Goal: Browse casually

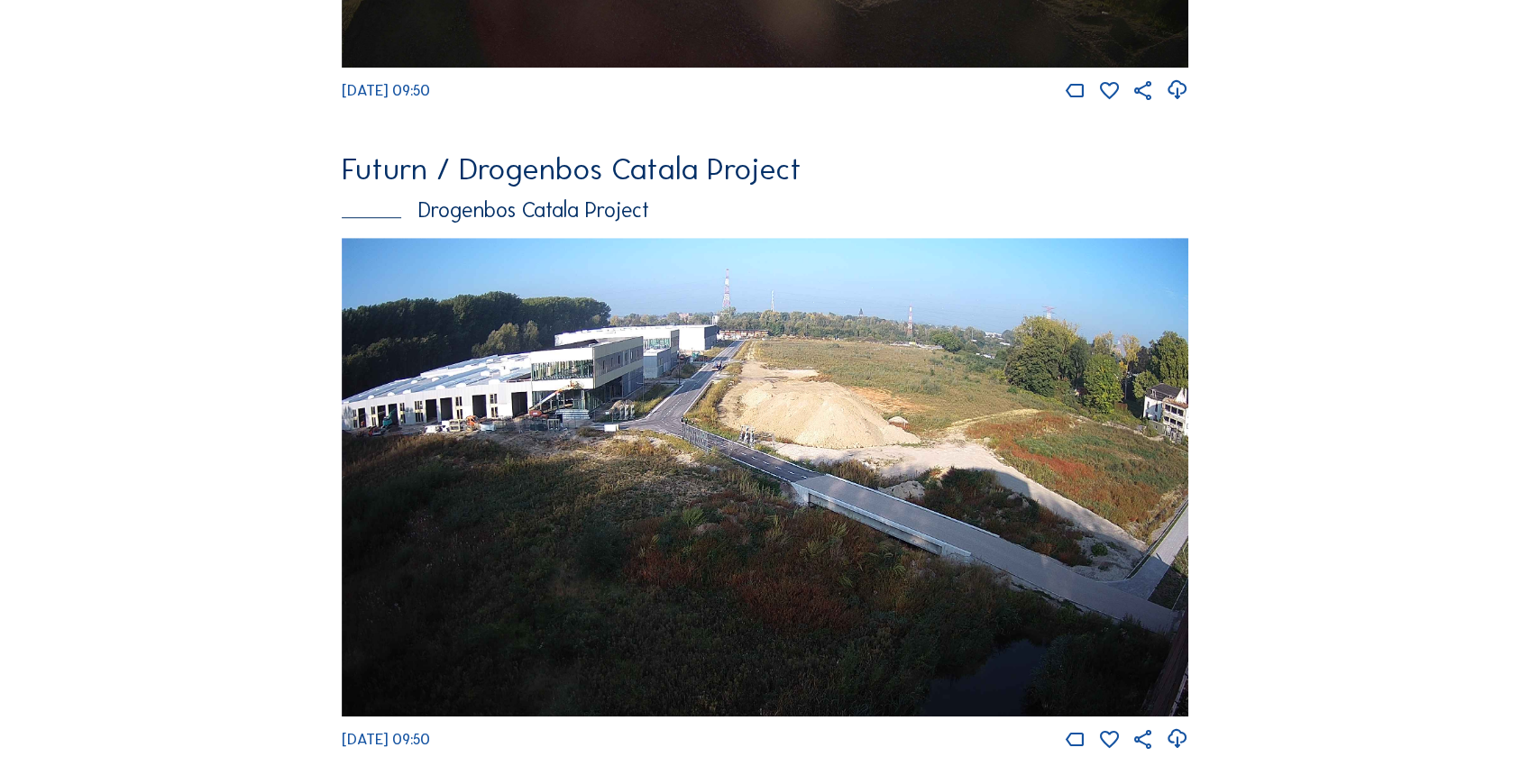
scroll to position [661, 0]
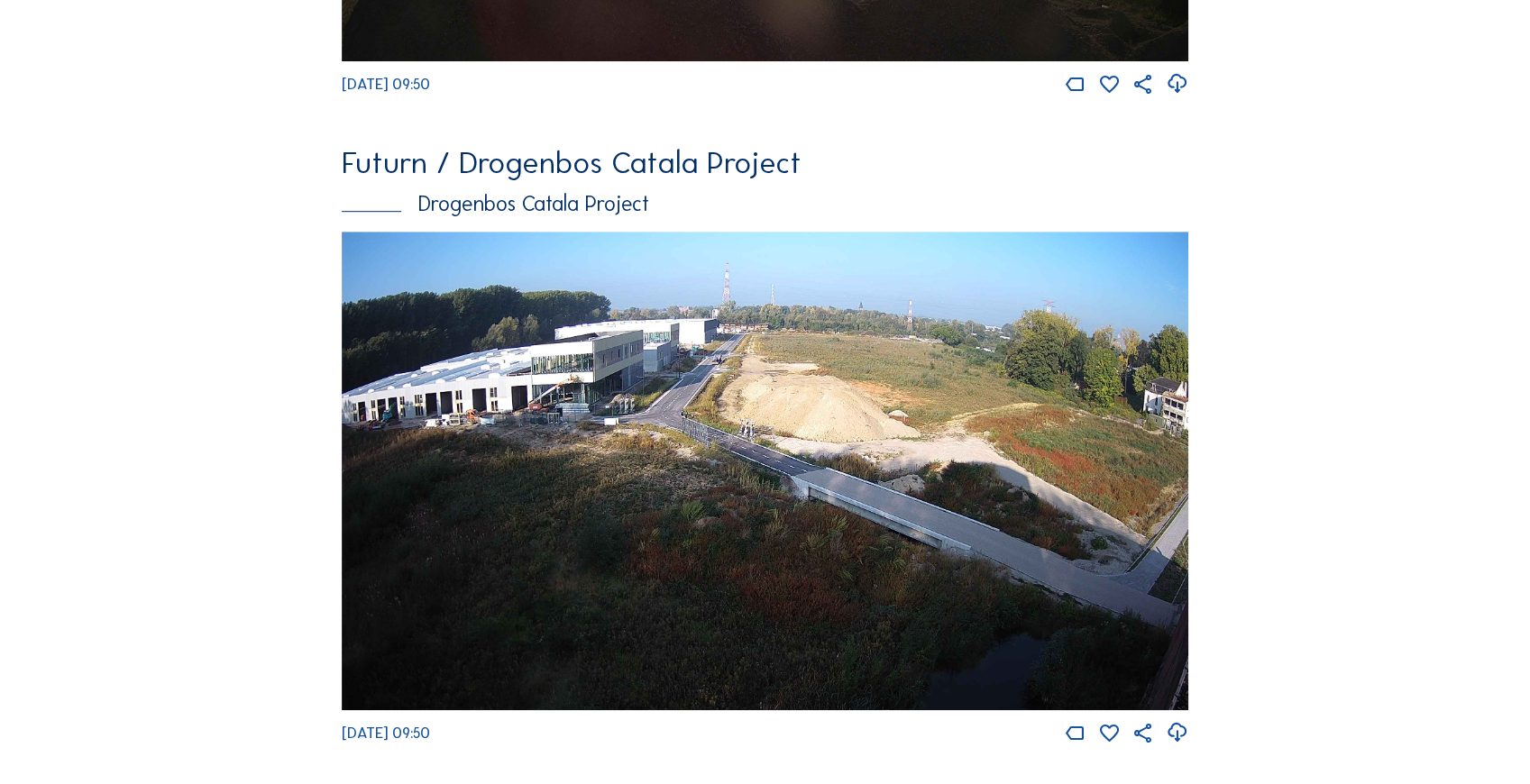
click at [658, 344] on img at bounding box center [764, 471] width 846 height 478
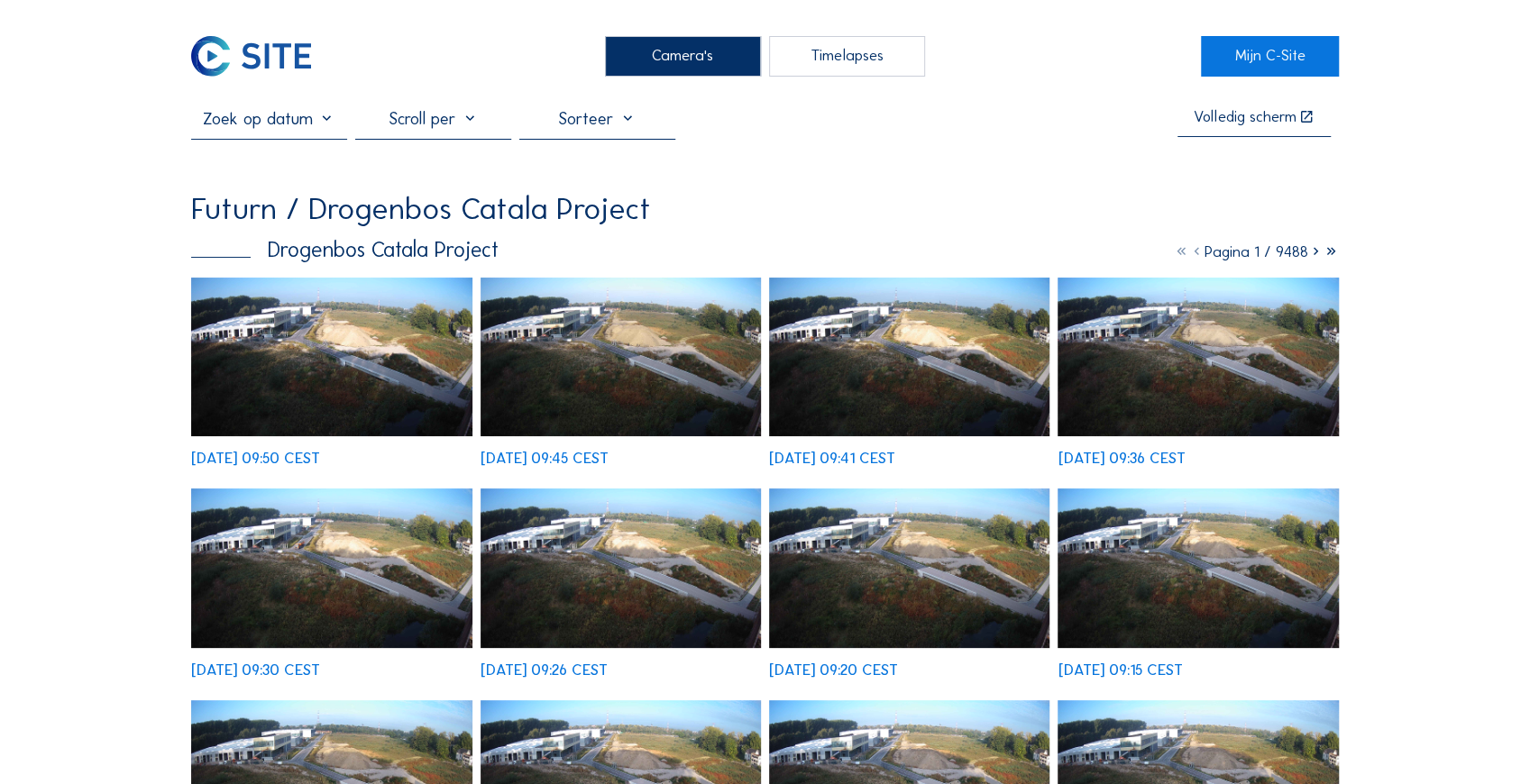
click at [385, 353] on img at bounding box center [332, 357] width 282 height 158
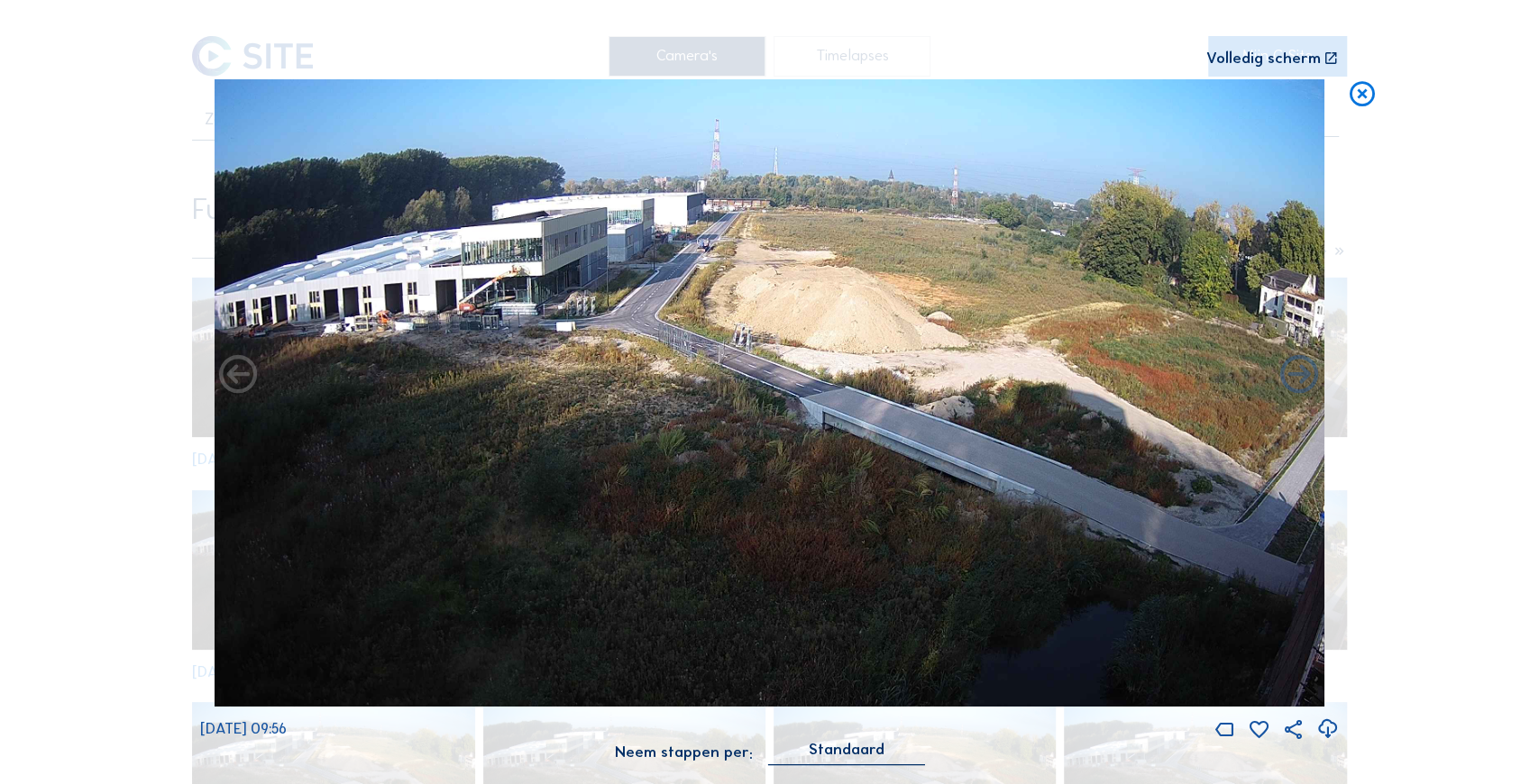
click at [1127, 396] on img at bounding box center [769, 392] width 1110 height 627
click at [1019, 436] on img at bounding box center [769, 392] width 1110 height 627
click at [1411, 263] on div "Scroll om door de tijd te reizen | Druk op de 'Alt'-[PERSON_NAME] + scroll om t…" at bounding box center [769, 392] width 1539 height 784
click at [627, 181] on img at bounding box center [769, 392] width 1110 height 627
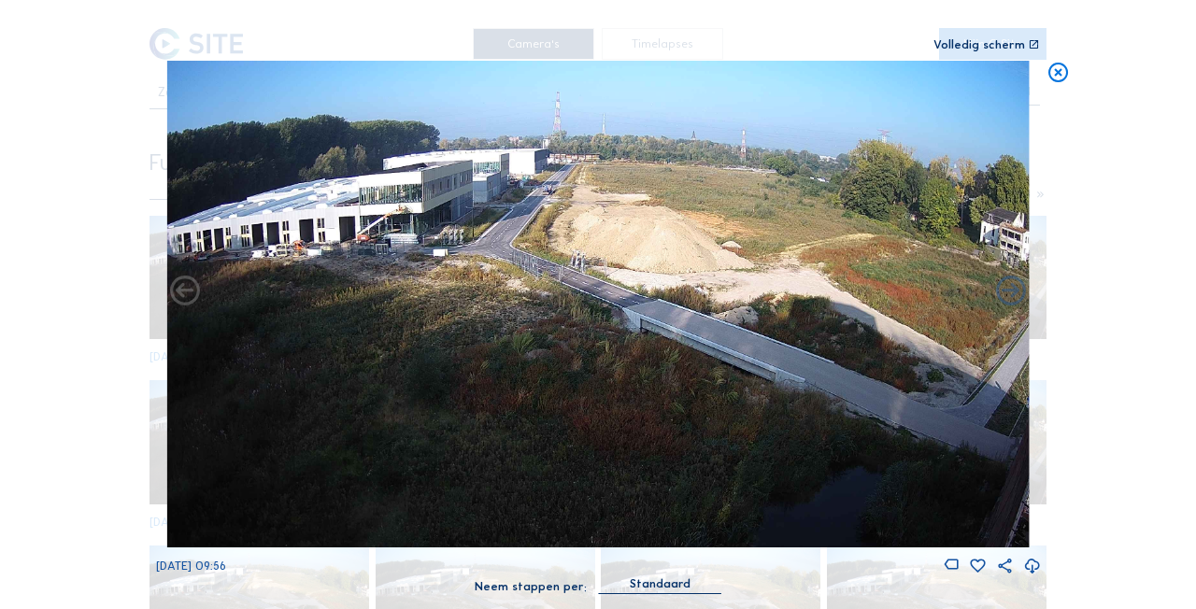
click at [1056, 75] on icon at bounding box center [1058, 73] width 23 height 24
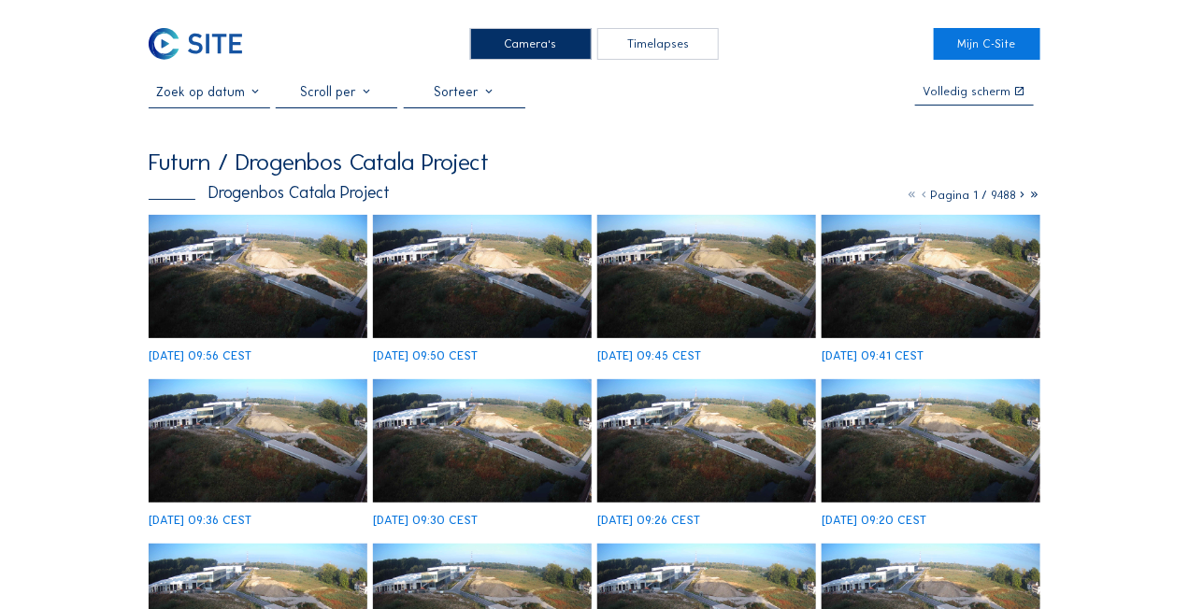
click at [244, 296] on img at bounding box center [258, 276] width 219 height 123
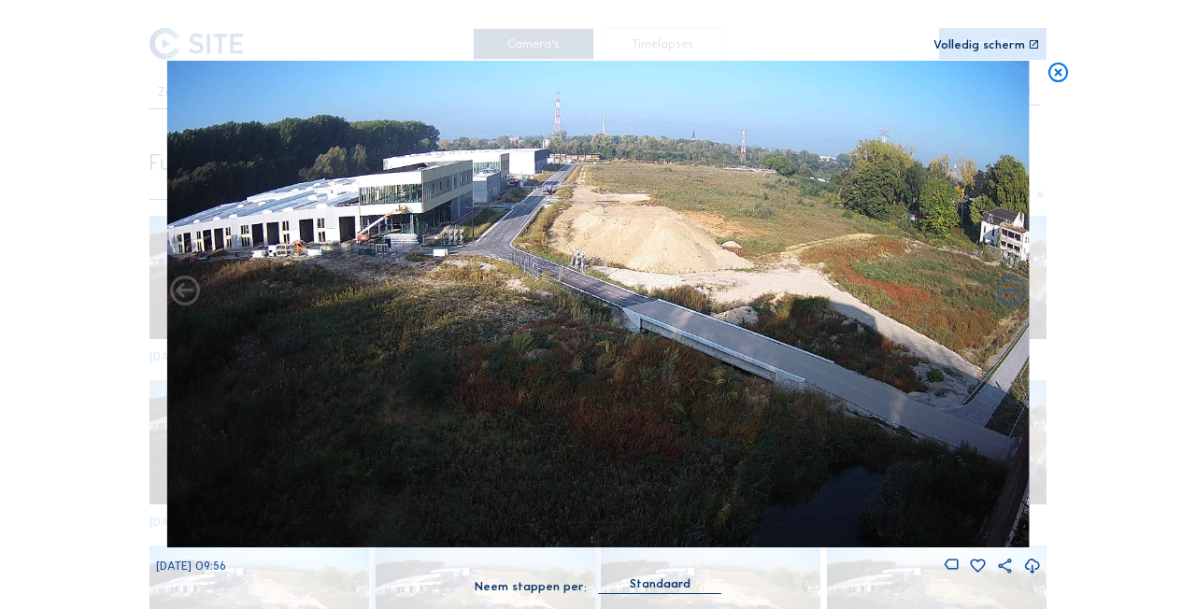
click at [490, 134] on img at bounding box center [598, 305] width 862 height 488
click at [608, 247] on img at bounding box center [598, 305] width 862 height 488
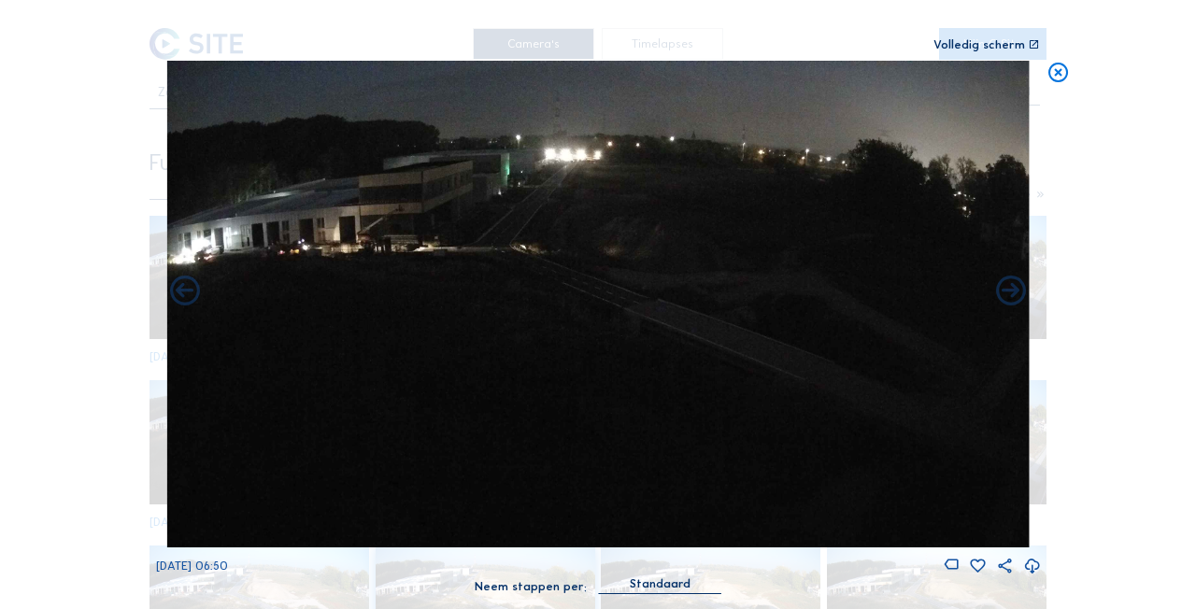
click at [1068, 73] on icon at bounding box center [1058, 73] width 23 height 24
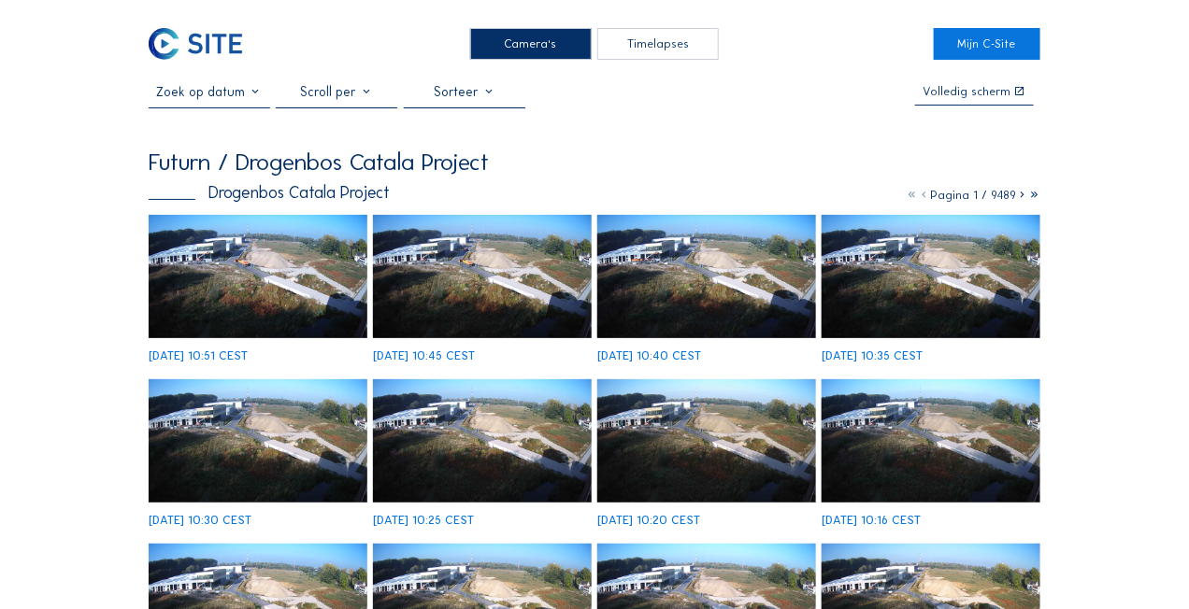
click at [227, 245] on img at bounding box center [258, 276] width 219 height 123
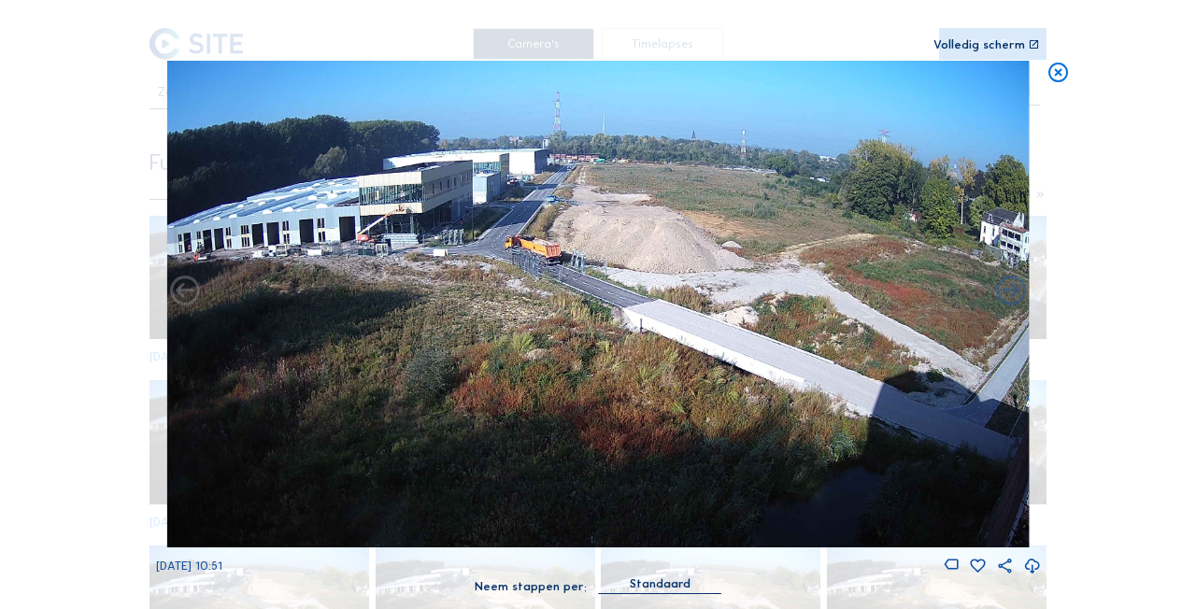
click at [1062, 73] on icon at bounding box center [1058, 73] width 23 height 24
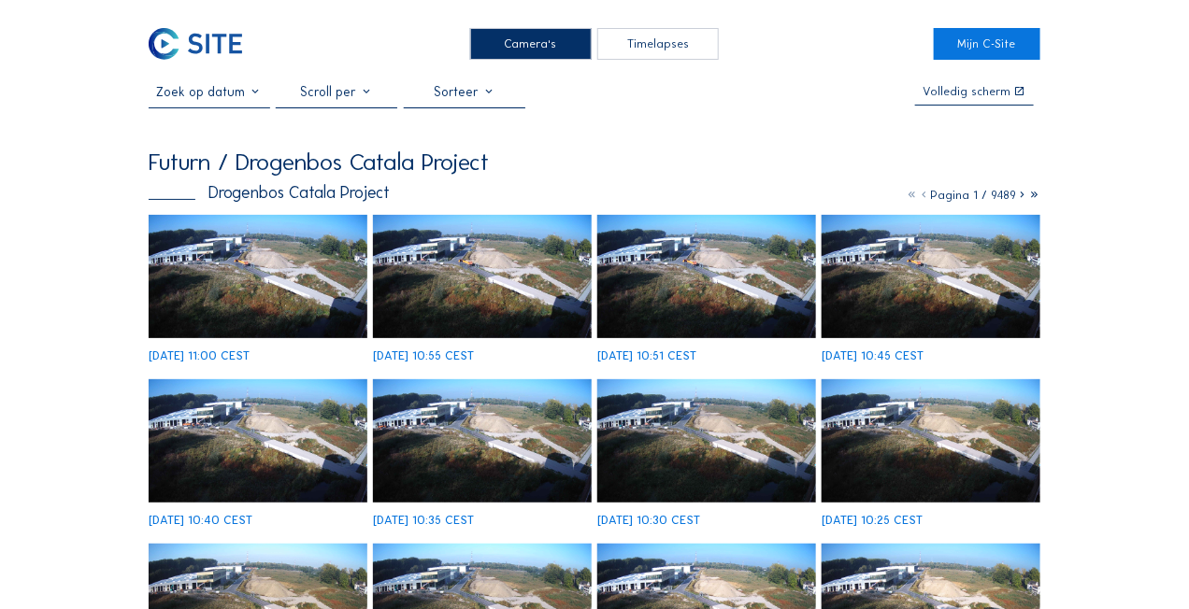
click at [263, 247] on img at bounding box center [258, 276] width 219 height 123
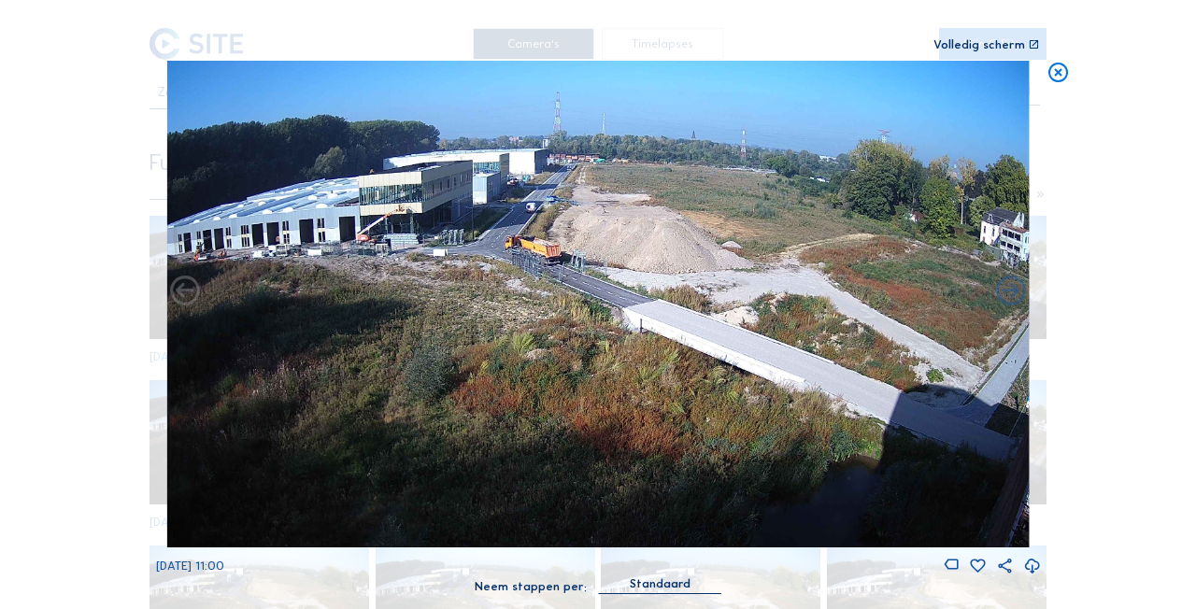
click at [1061, 72] on icon at bounding box center [1058, 73] width 23 height 24
